Goal: Use online tool/utility: Utilize a website feature to perform a specific function

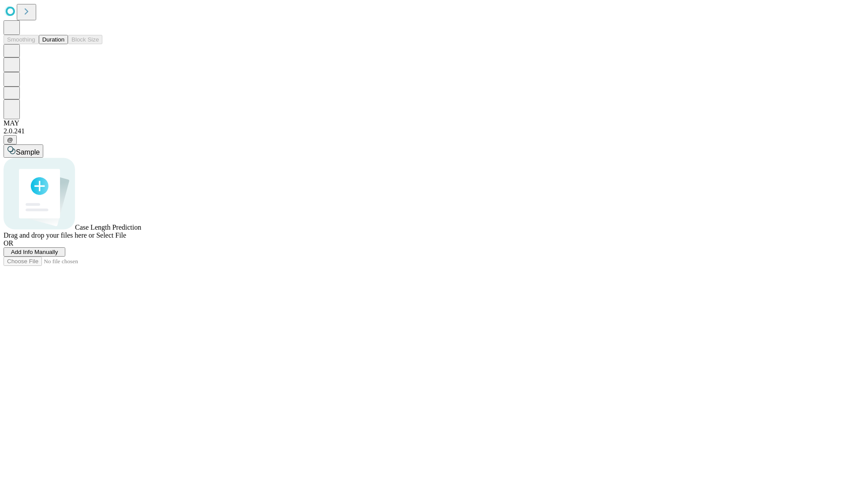
click at [64, 44] on button "Duration" at bounding box center [53, 39] width 29 height 9
click at [126, 239] on span "Select File" at bounding box center [111, 235] width 30 height 8
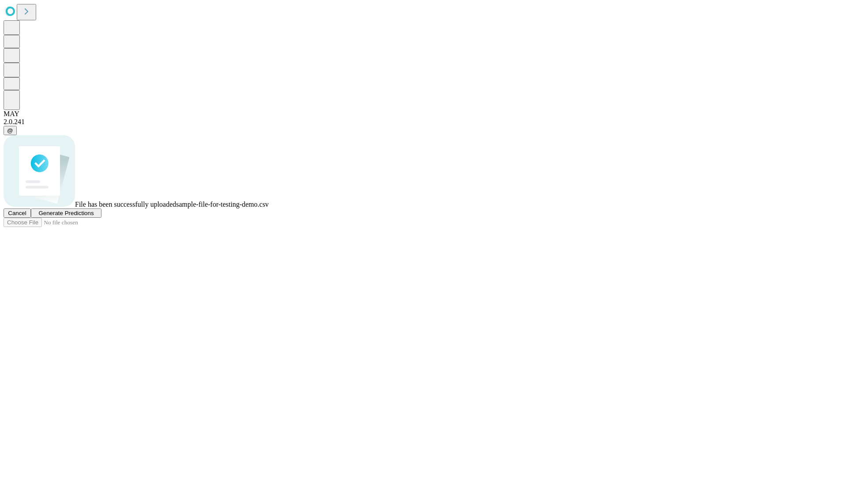
click at [94, 216] on span "Generate Predictions" at bounding box center [65, 213] width 55 height 7
